Goal: Answer question/provide support: Share knowledge or assist other users

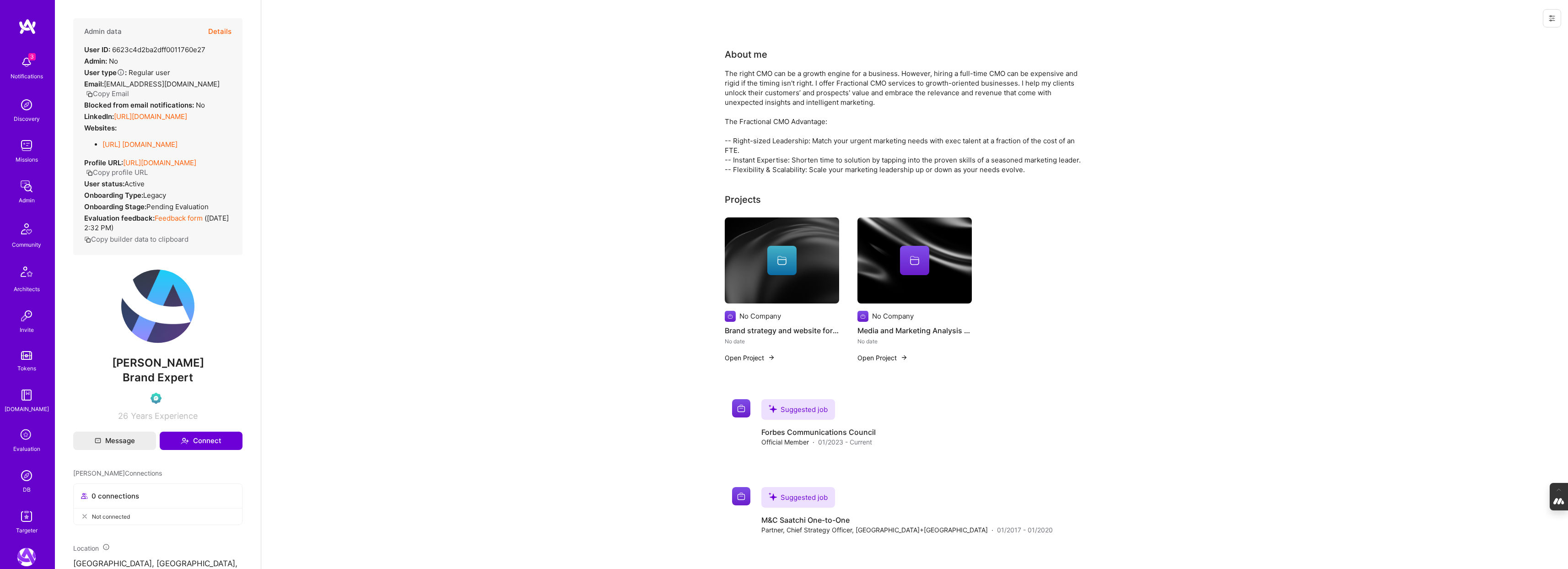
click at [27, 474] on img at bounding box center [27, 475] width 18 height 18
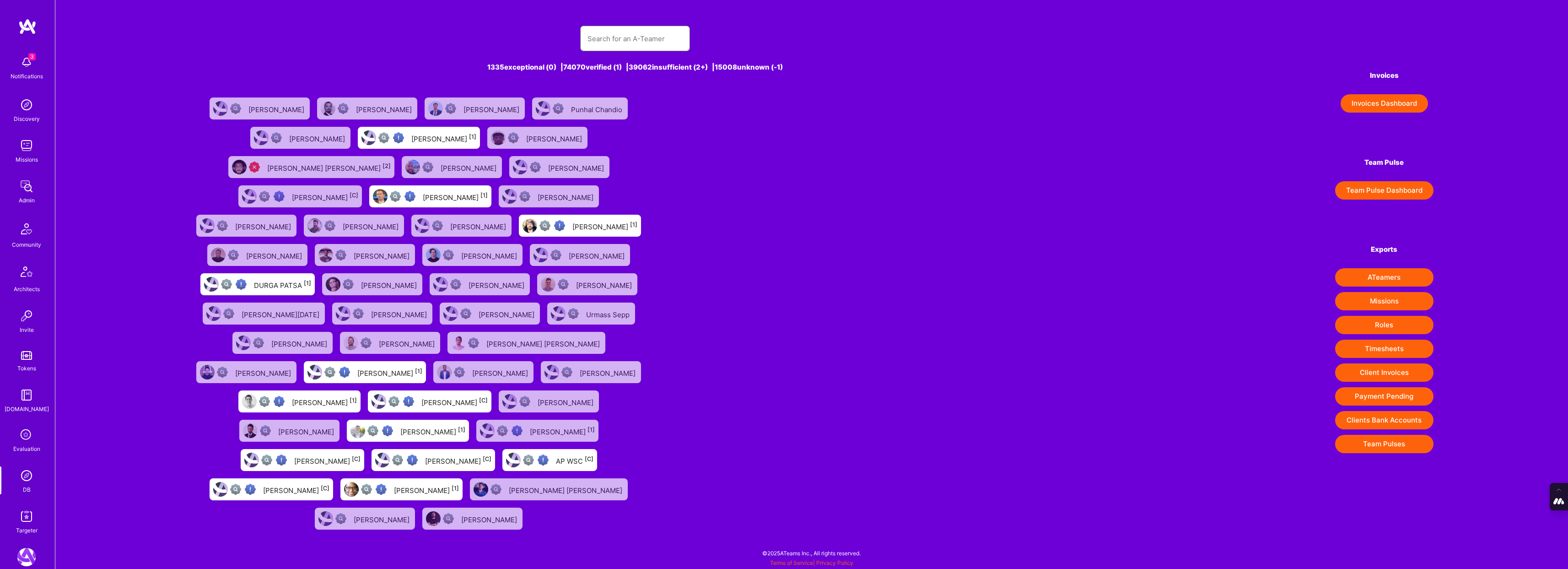
click at [608, 41] on input "text" at bounding box center [635, 39] width 95 height 23
paste input "vatsalshah2210@gmail.com"
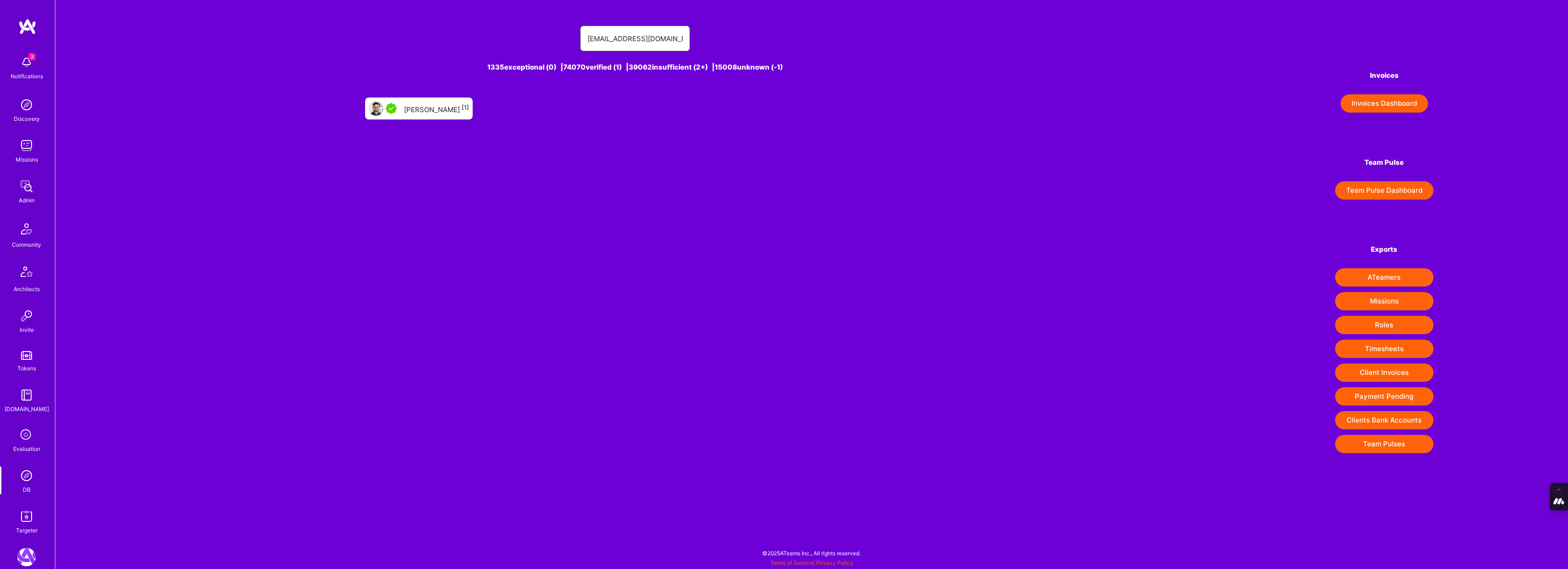
type input "vatsalshah2210@gmail.com"
click at [436, 106] on div "Vatsal Shah [1]" at bounding box center [437, 109] width 65 height 12
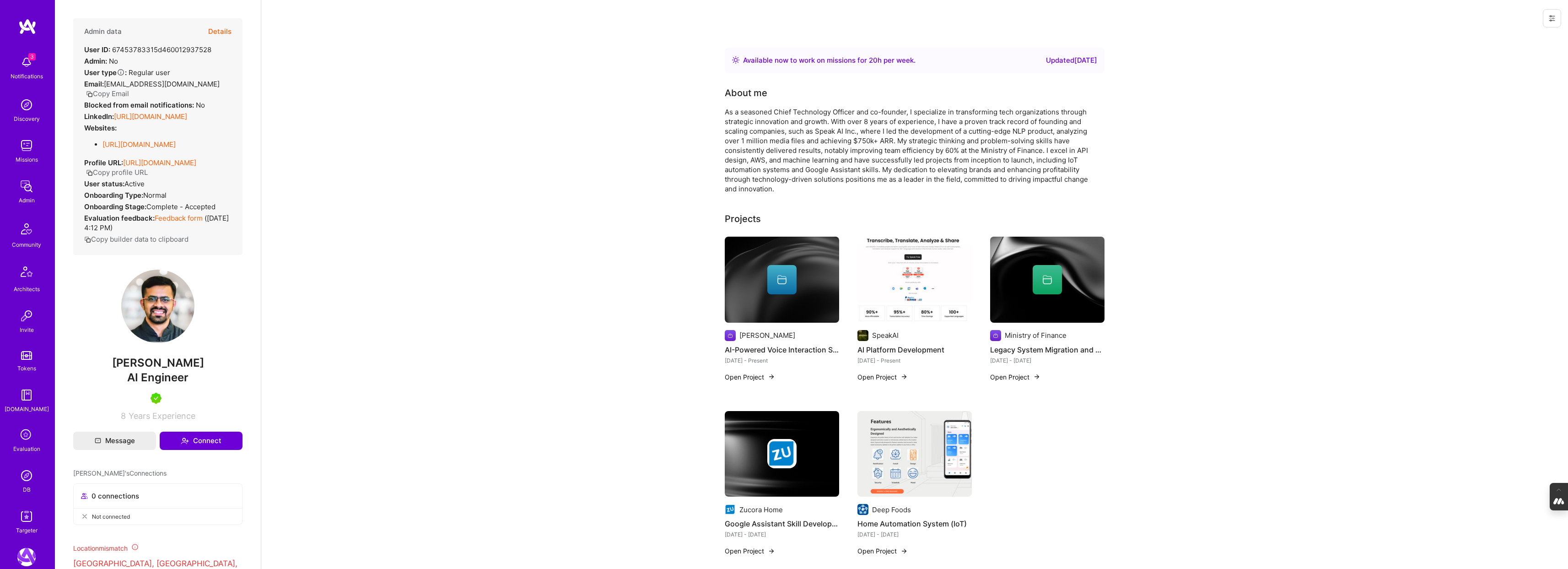
click at [221, 29] on button "Details" at bounding box center [220, 31] width 23 height 27
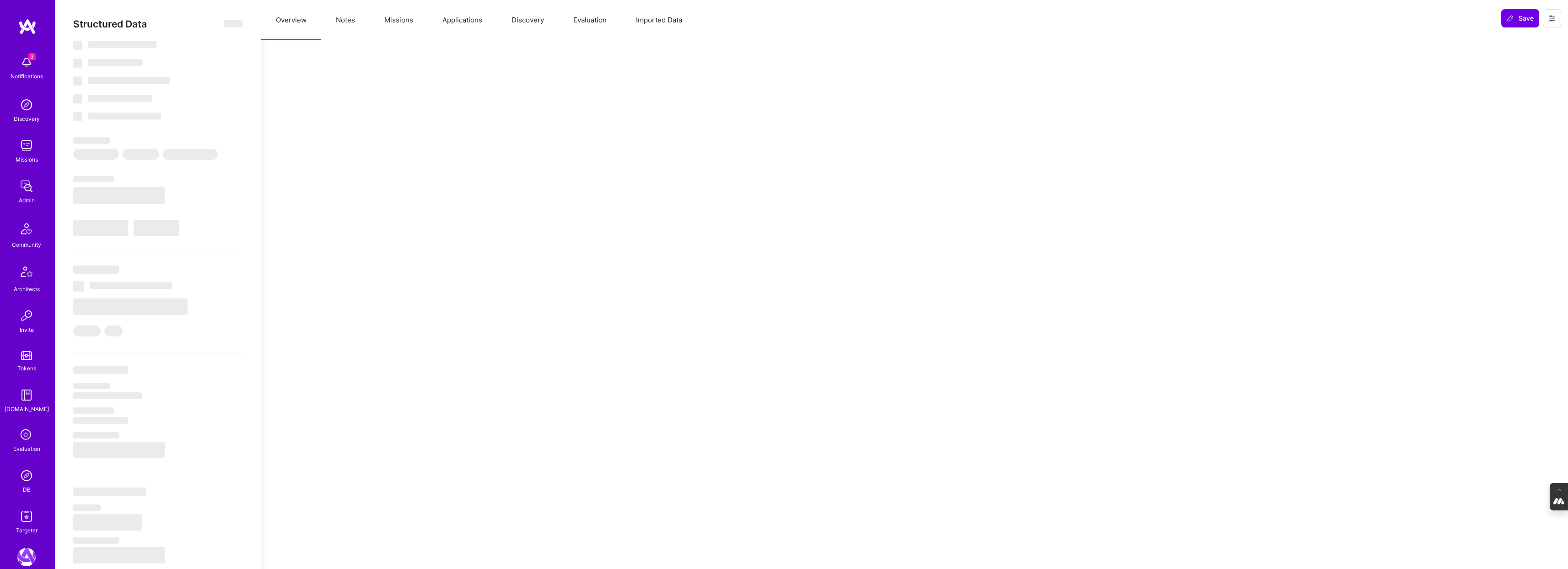
click at [603, 20] on button "Evaluation" at bounding box center [590, 20] width 62 height 40
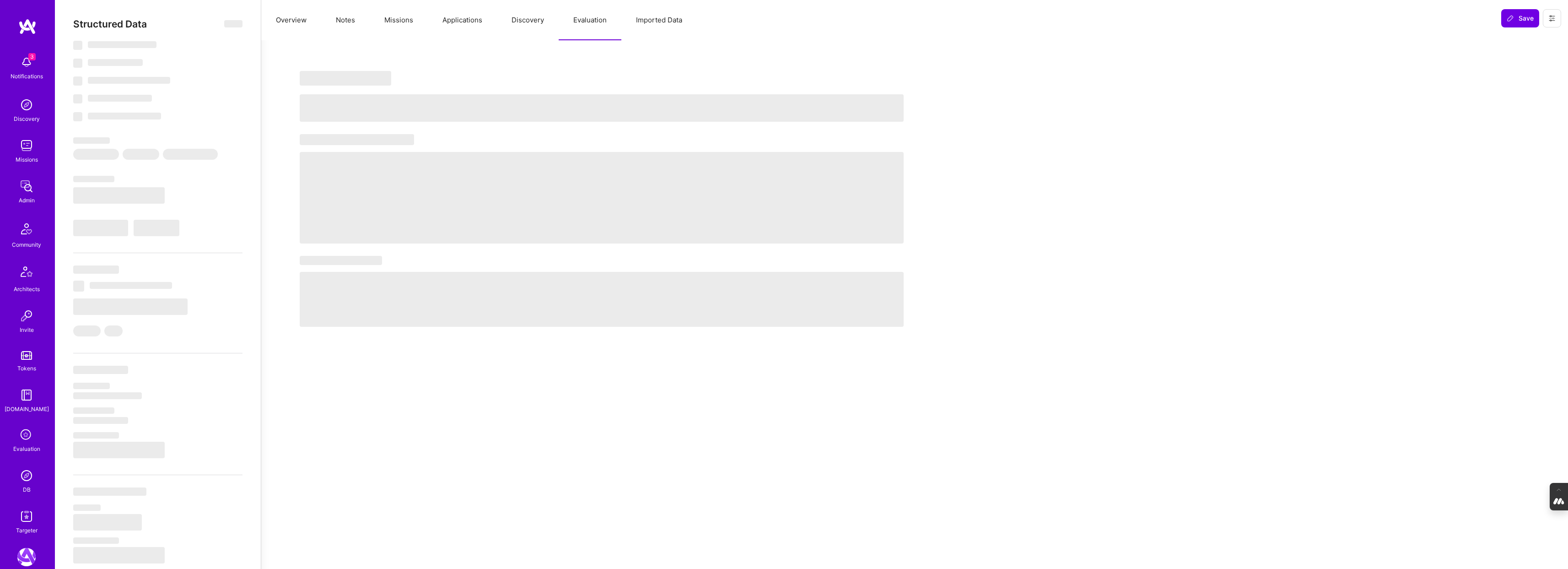
type textarea "x"
select select "Right Now"
select select "5"
select select "7"
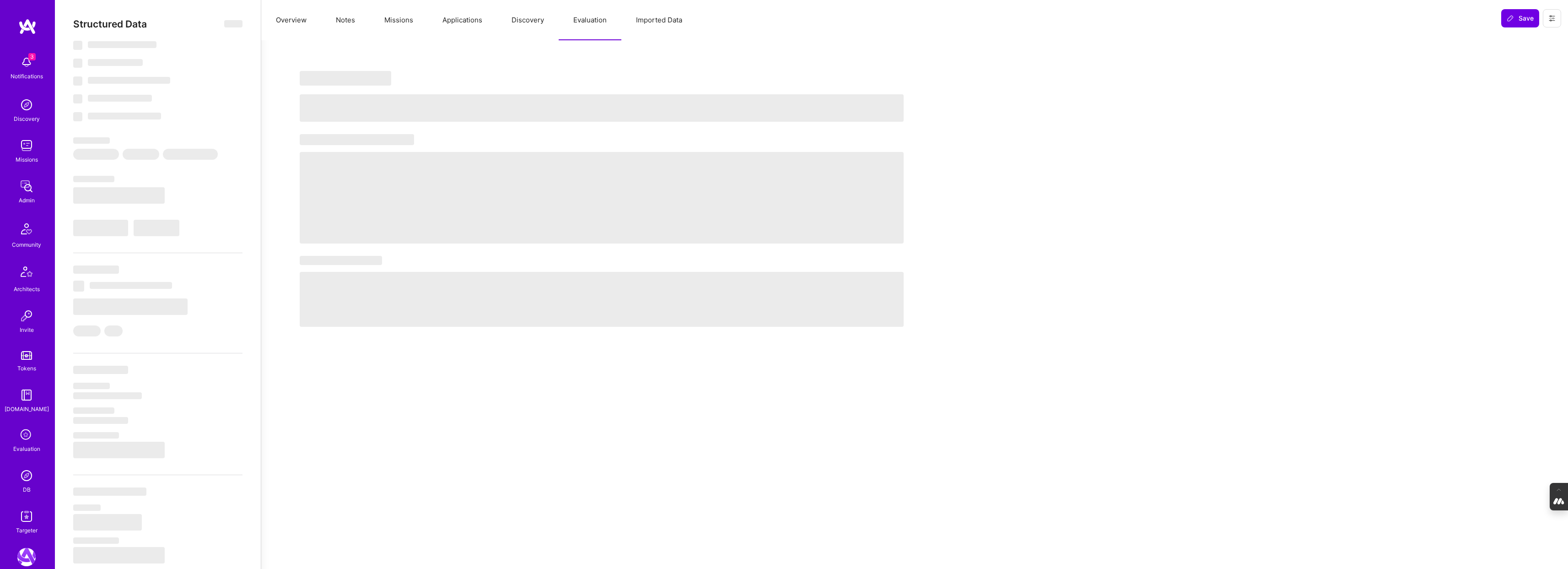
select select "6"
select select "CA"
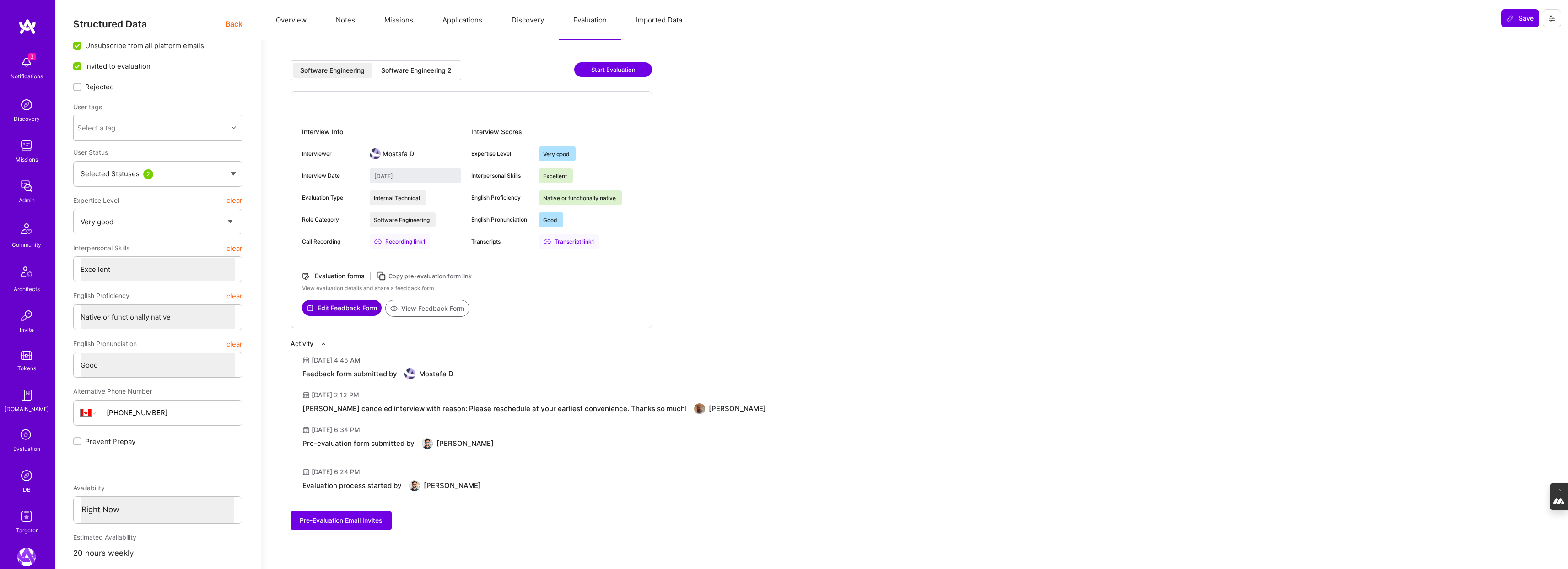
click at [423, 70] on div "Software Engineering 2" at bounding box center [416, 70] width 70 height 9
type input "September 23, 2025"
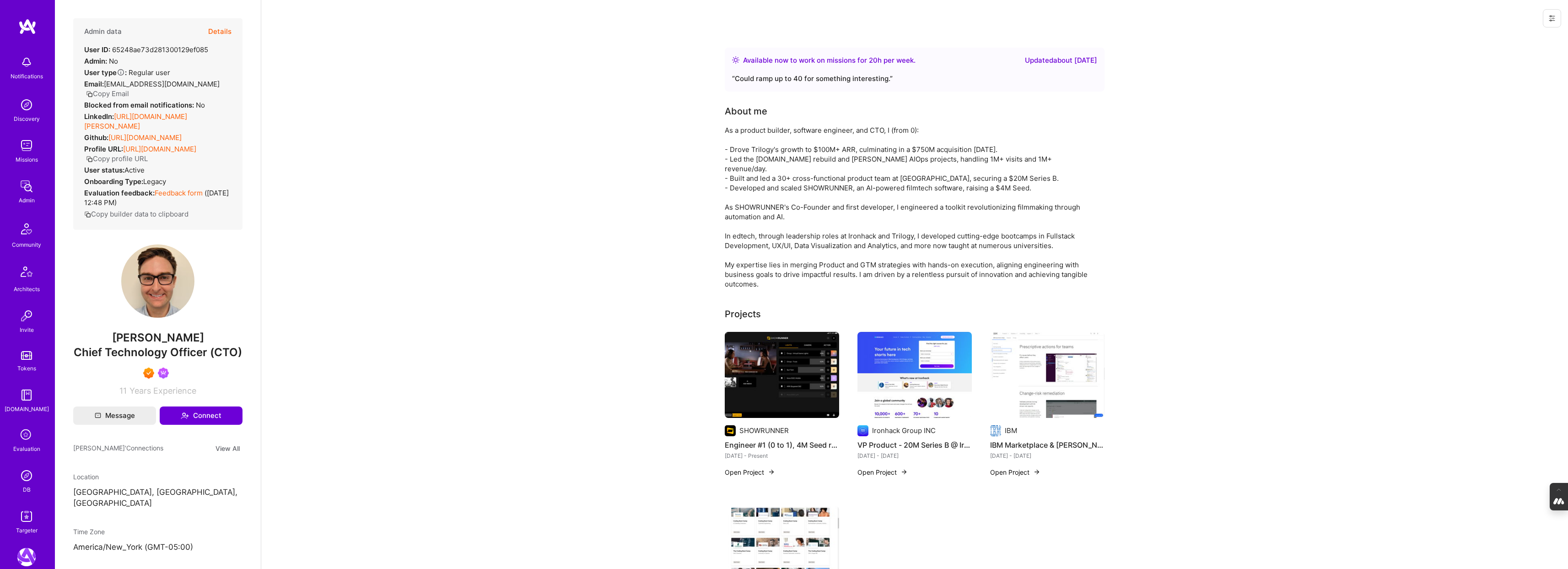
scroll to position [463, 0]
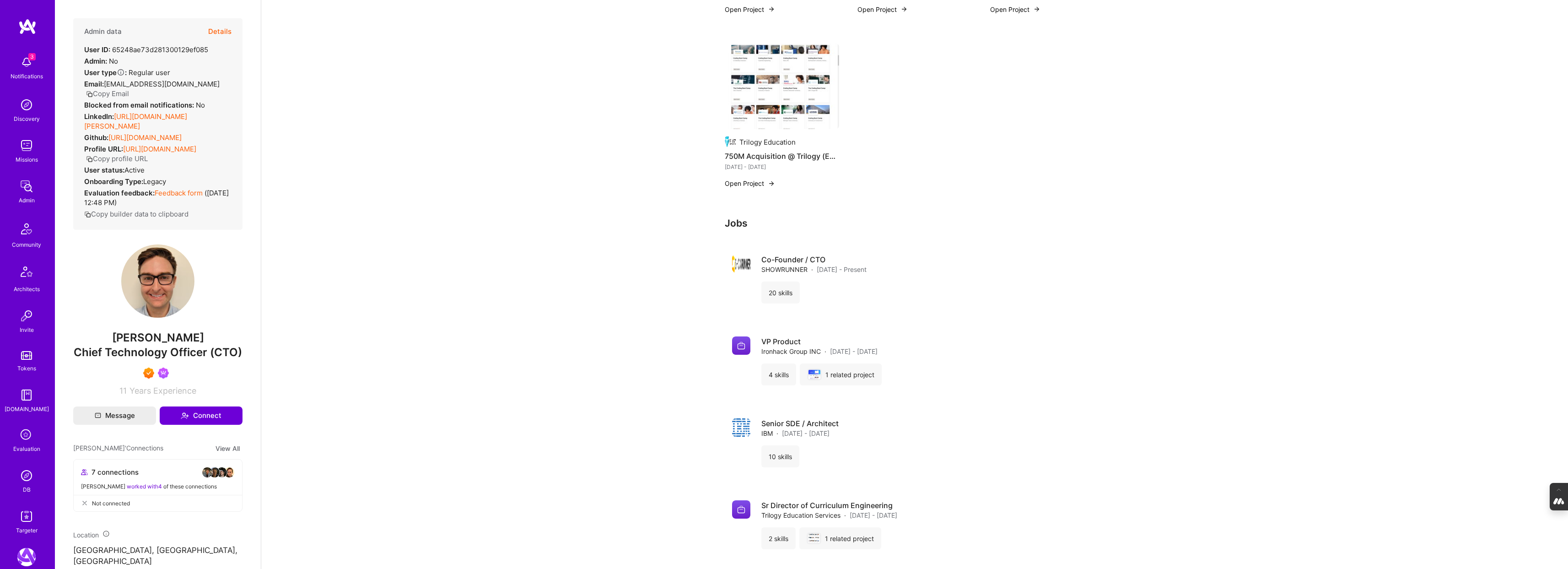
click at [25, 478] on img at bounding box center [27, 475] width 18 height 18
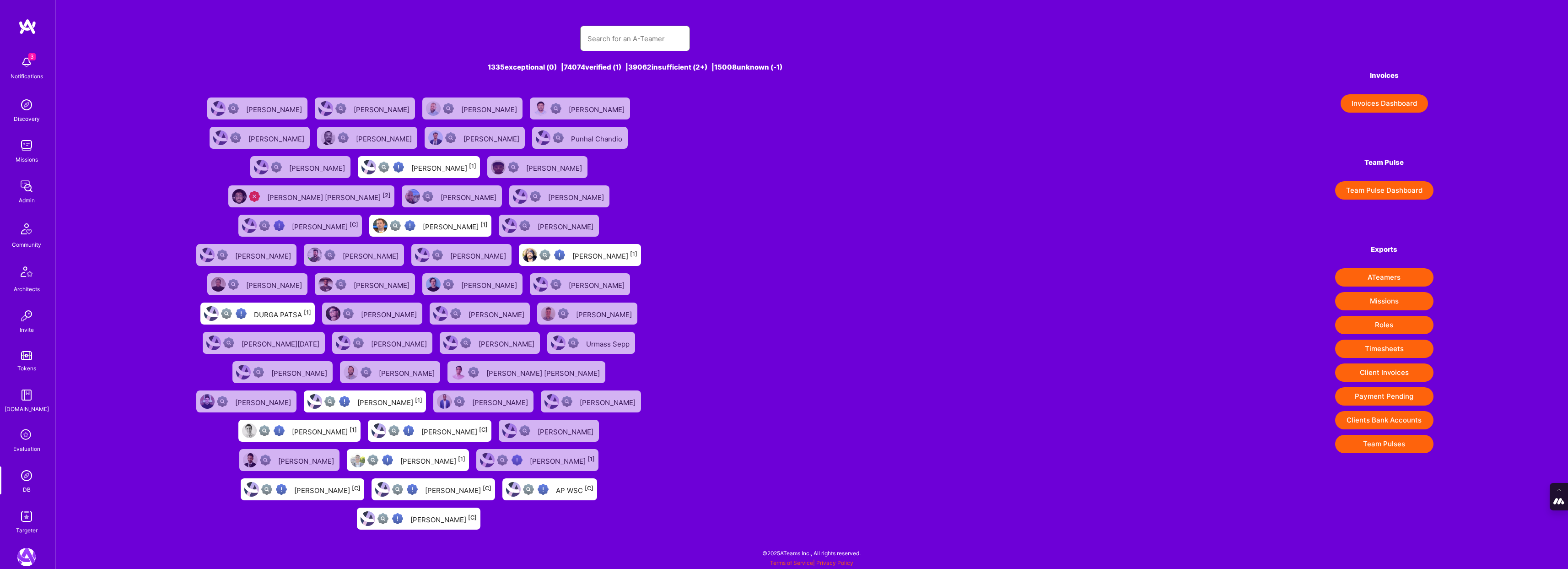
click at [590, 35] on input "text" at bounding box center [635, 39] width 95 height 23
paste input "[PERSON_NAME]"
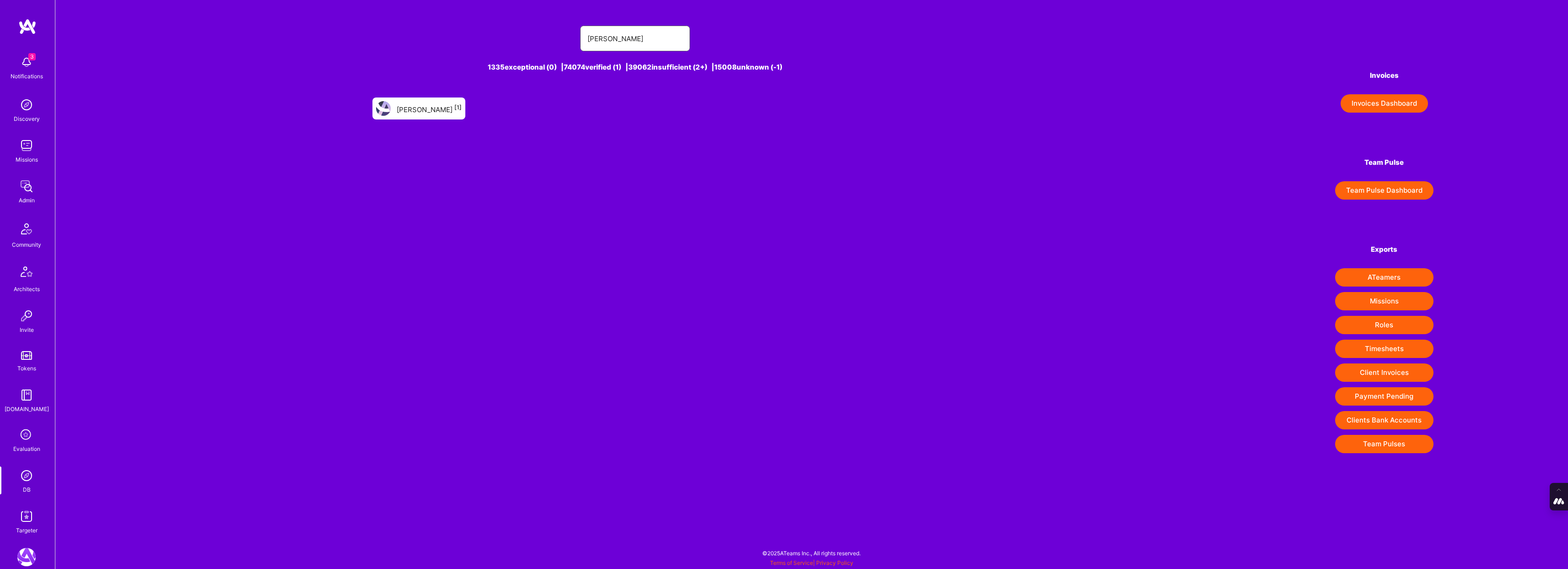
type input "[PERSON_NAME]"
click at [426, 101] on div "[PERSON_NAME] [1]" at bounding box center [419, 109] width 93 height 22
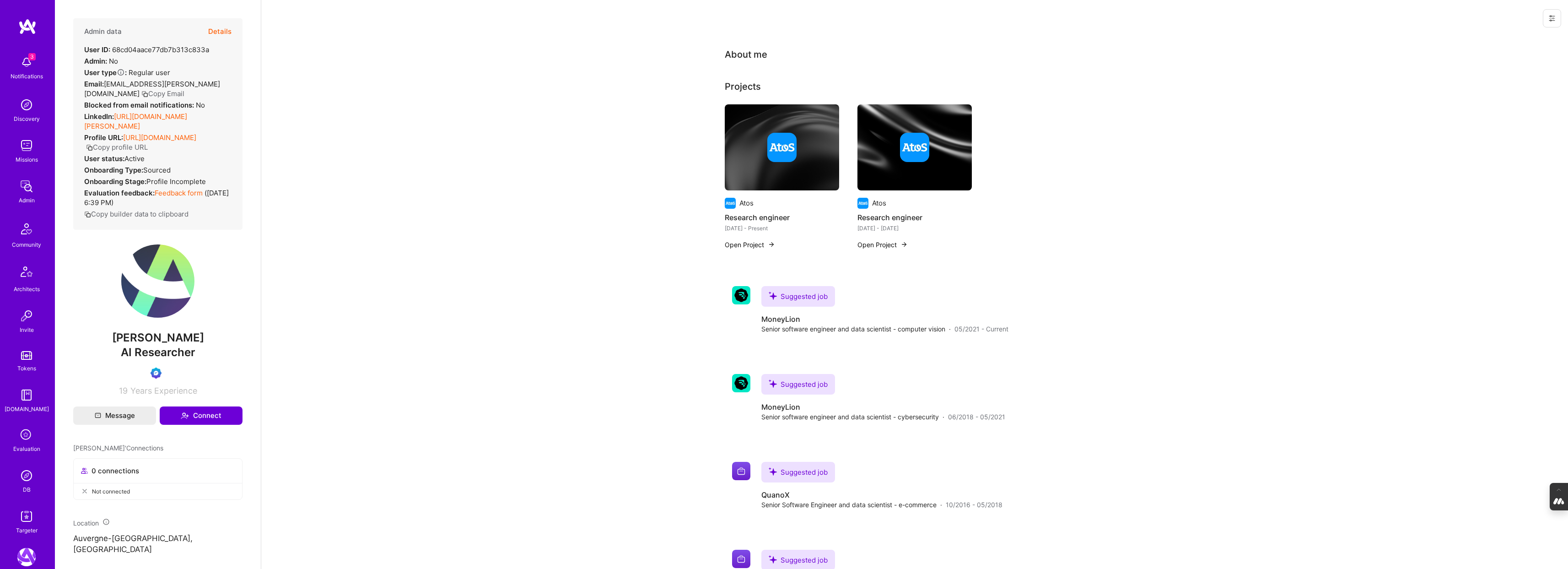
click at [224, 31] on button "Details" at bounding box center [220, 31] width 23 height 27
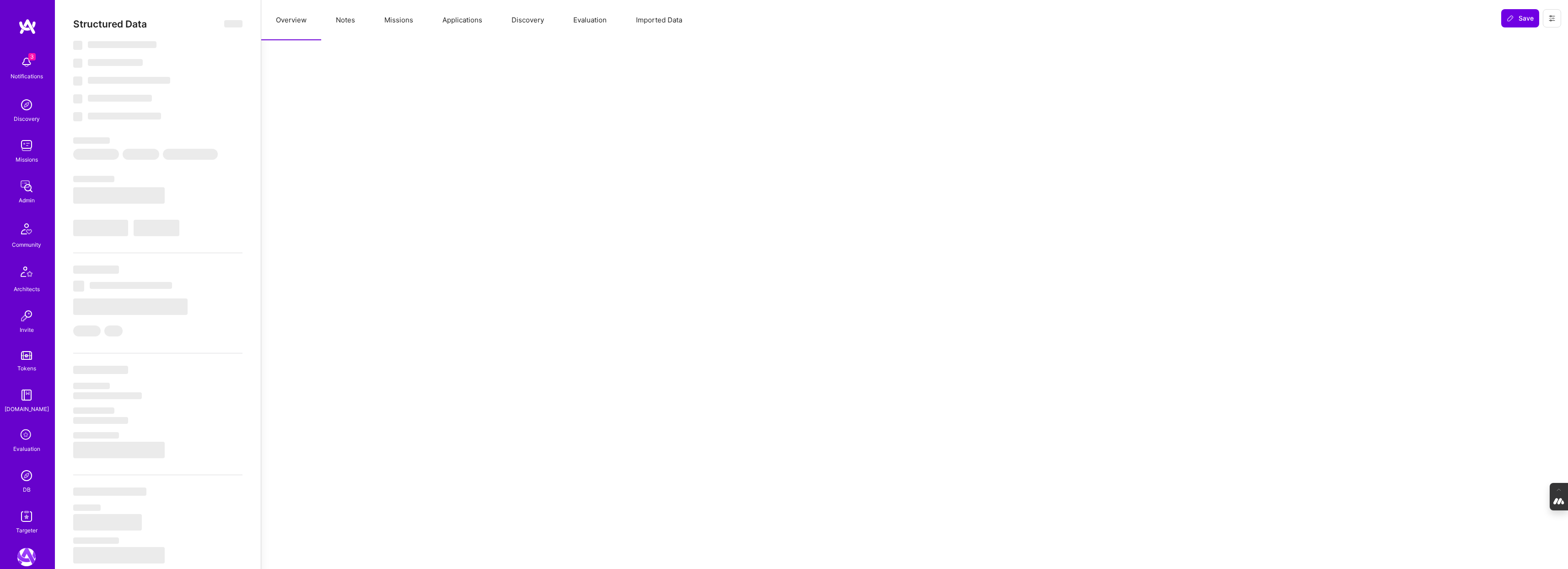
click at [586, 23] on button "Evaluation" at bounding box center [590, 20] width 62 height 40
select select "Verified"
select select "US"
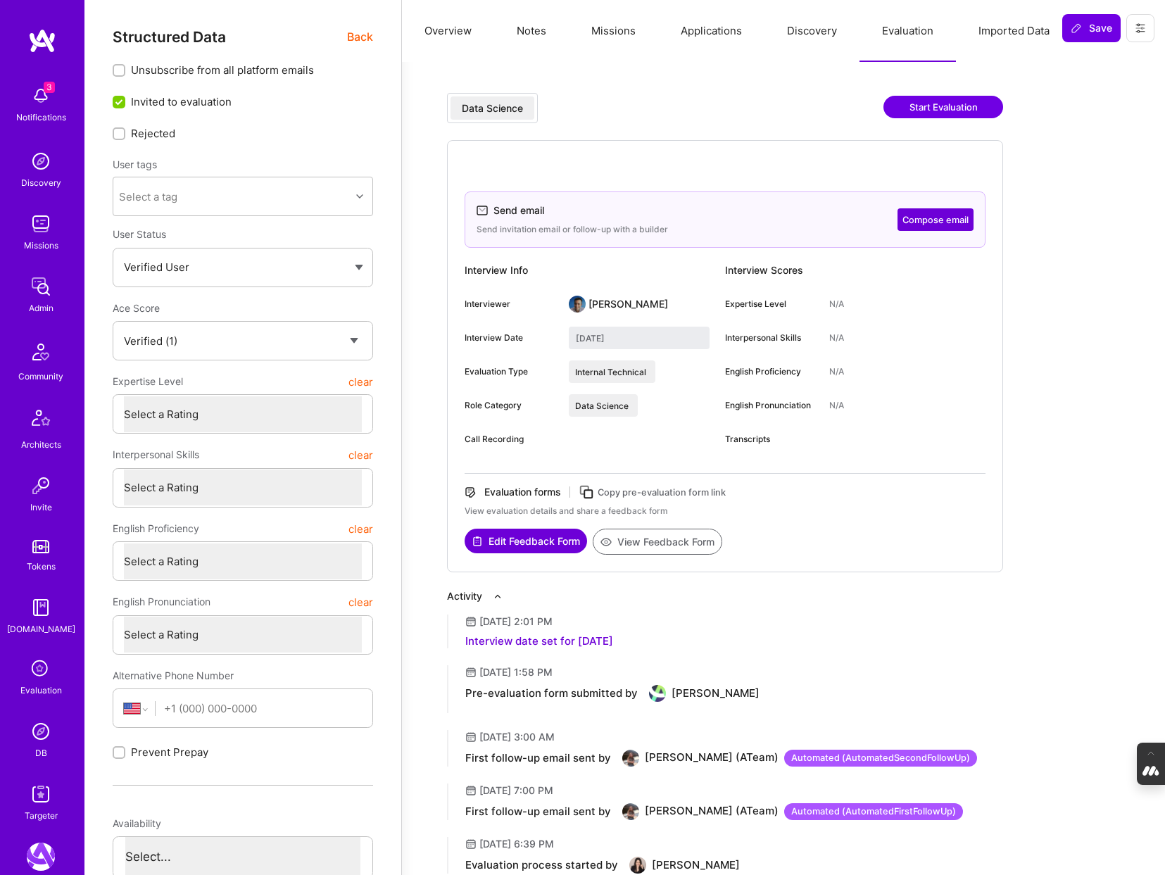
type textarea "x"
